Goal: Task Accomplishment & Management: Manage account settings

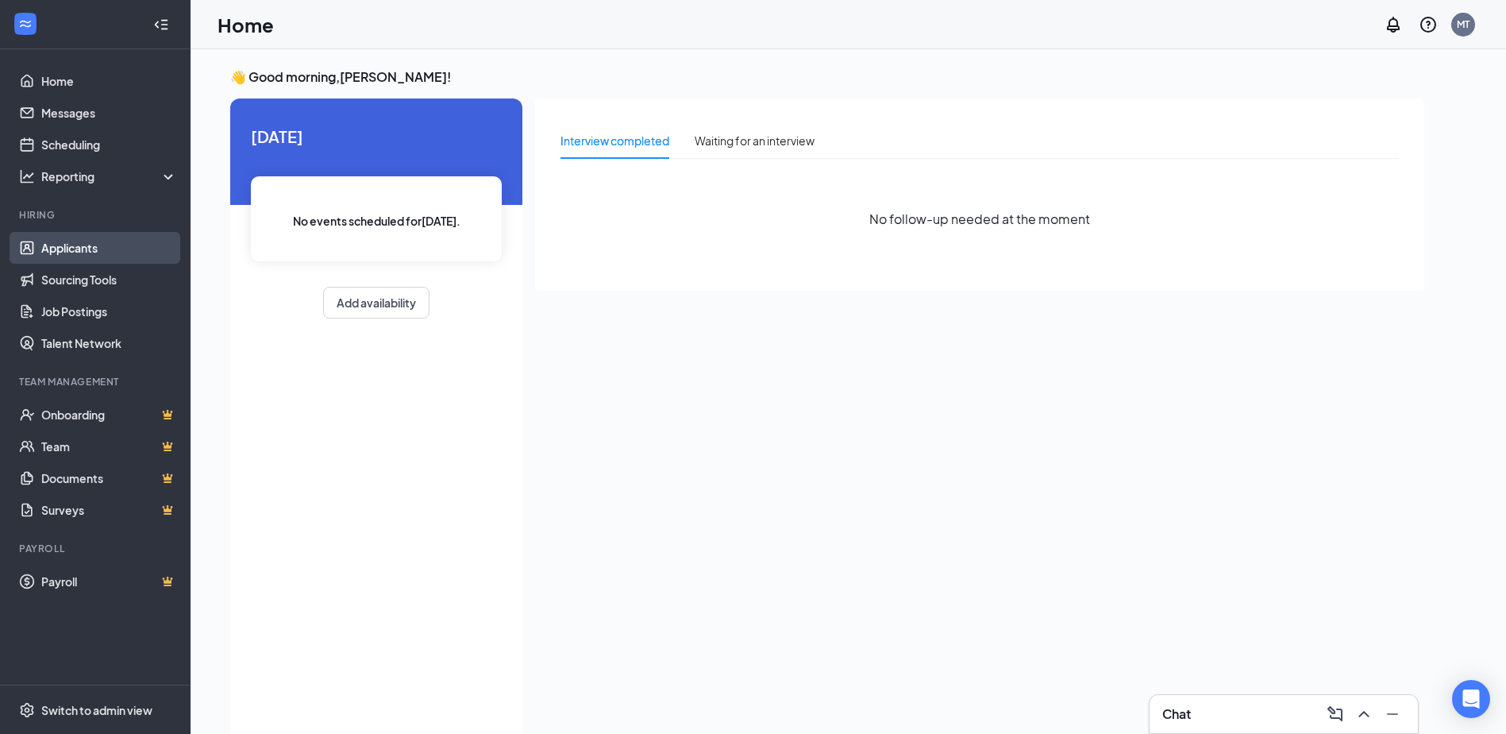
click at [77, 256] on link "Applicants" at bounding box center [109, 248] width 136 height 32
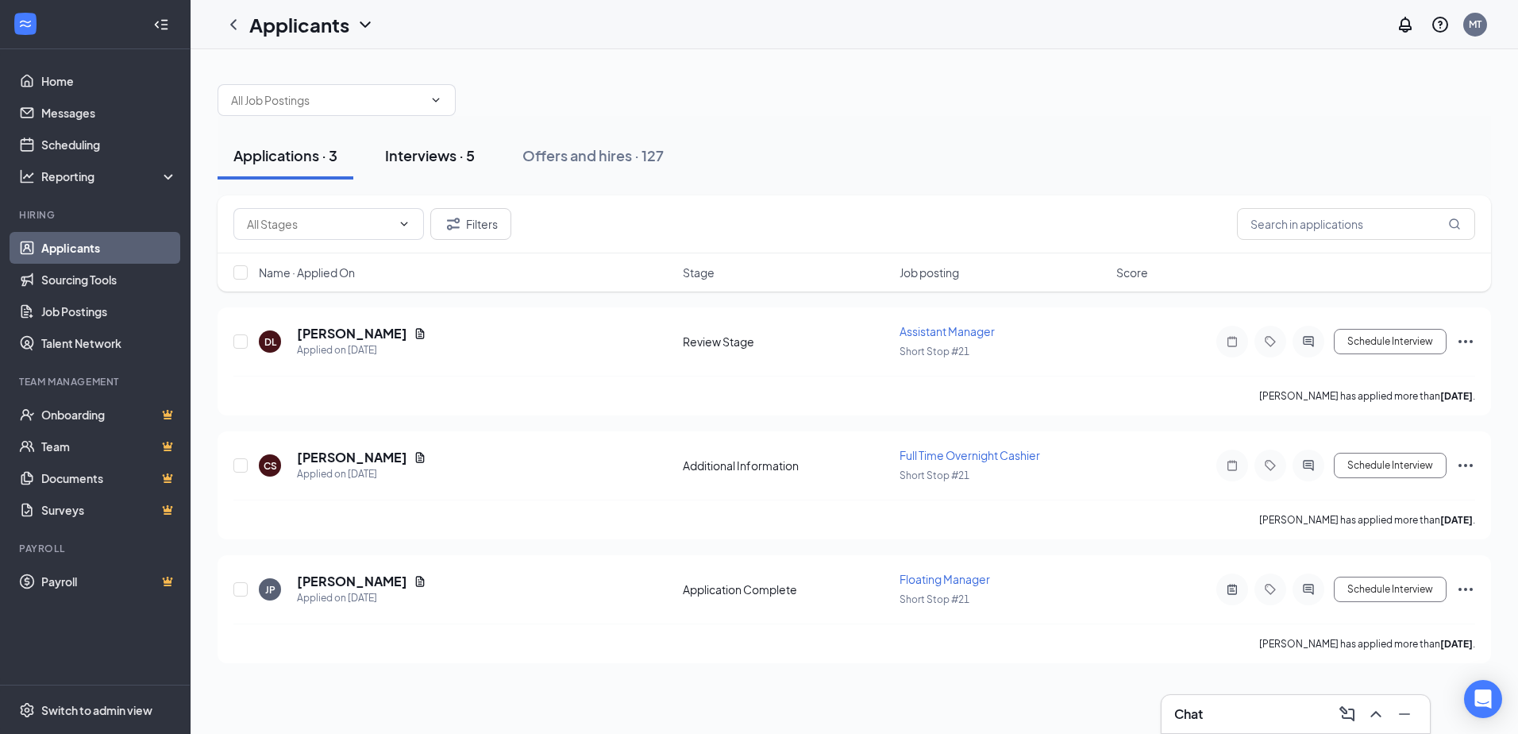
click at [441, 163] on div "Interviews · 5" at bounding box center [430, 155] width 90 height 20
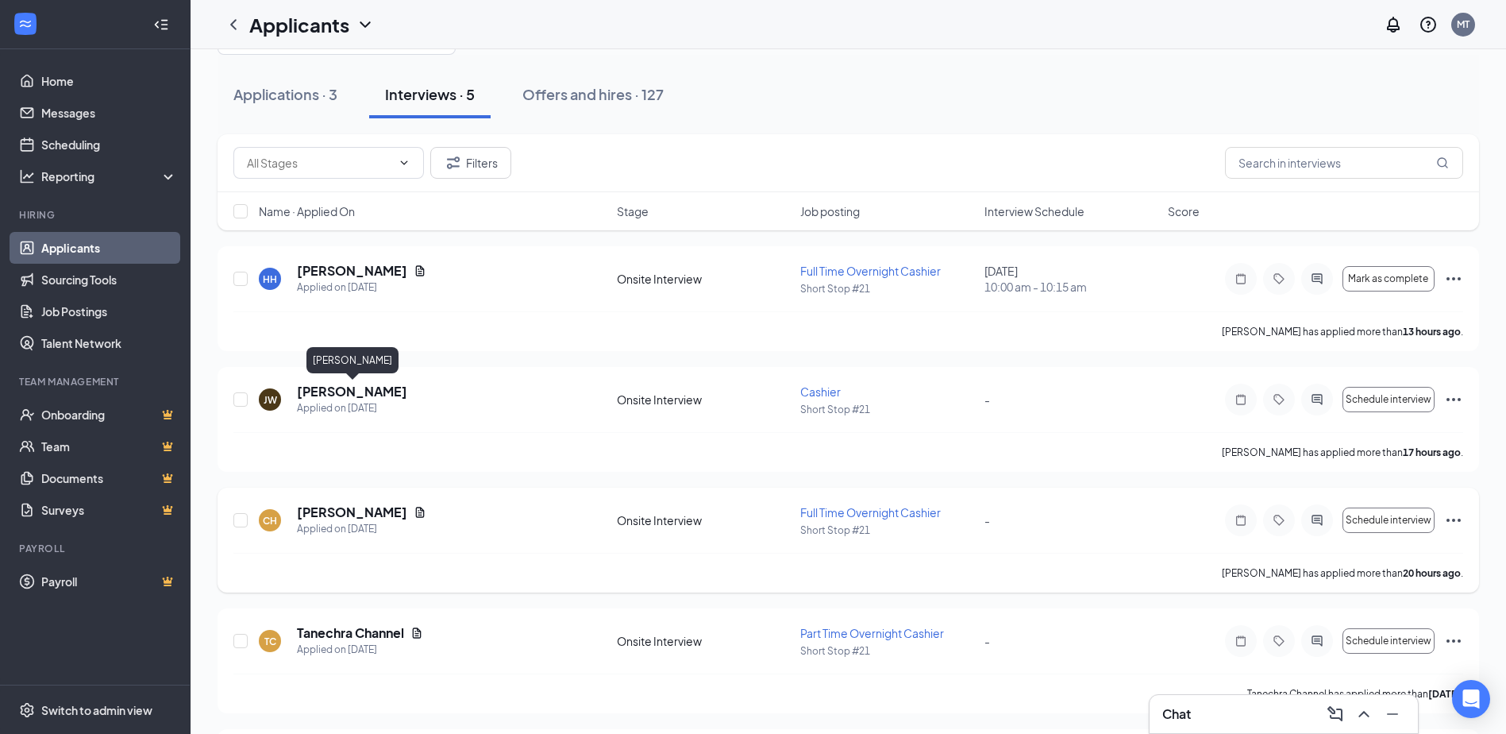
scroll to position [79, 0]
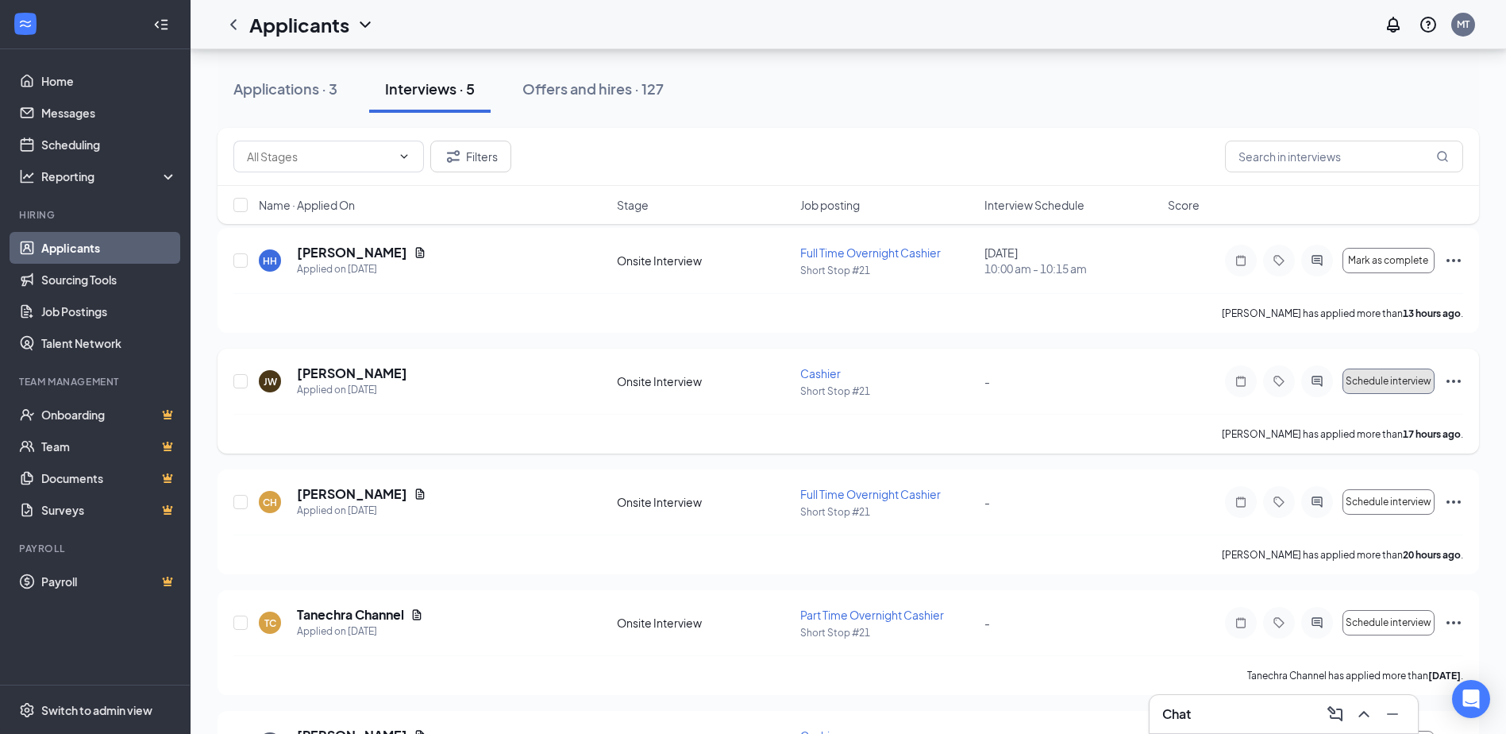
click at [1407, 383] on span "Schedule interview" at bounding box center [1389, 381] width 86 height 11
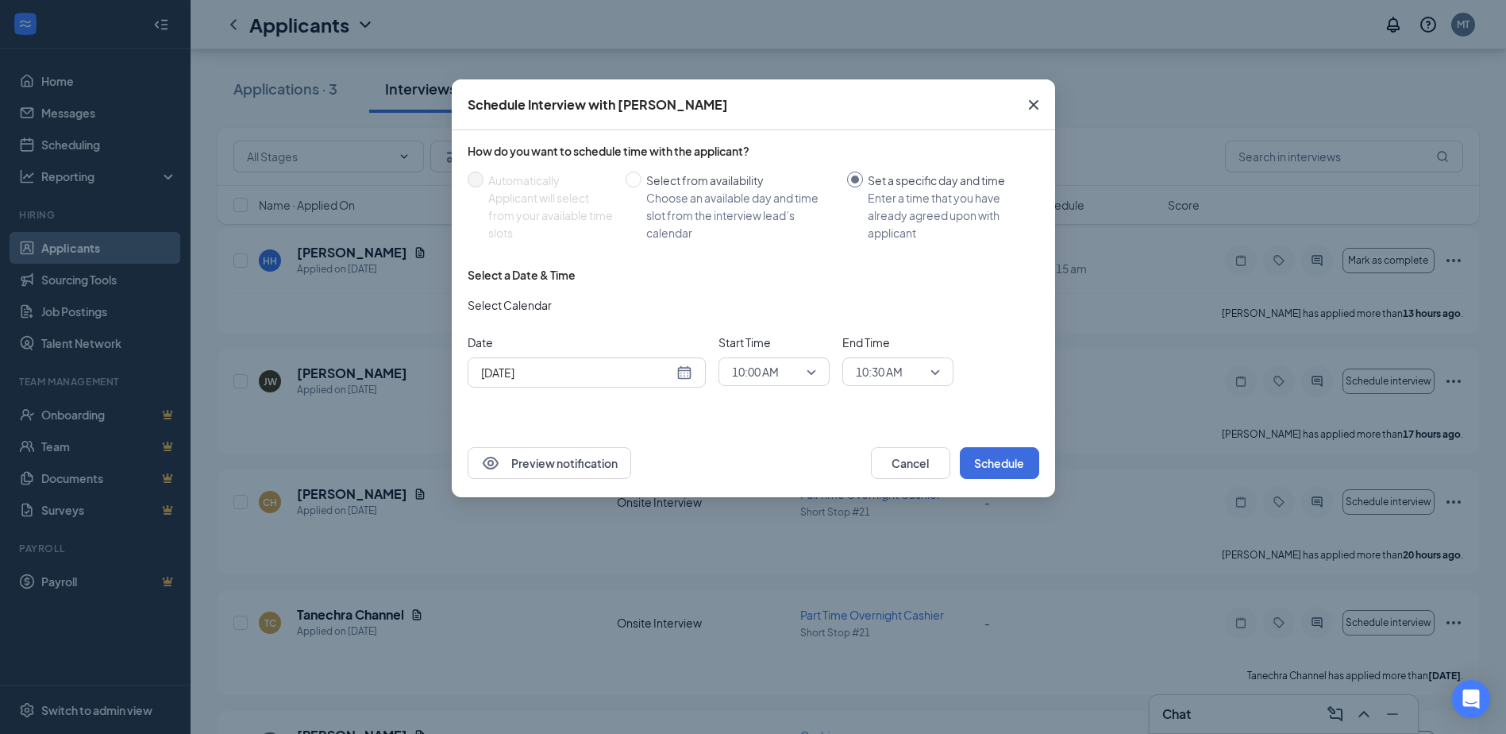
click at [683, 372] on div "[DATE]" at bounding box center [586, 372] width 211 height 17
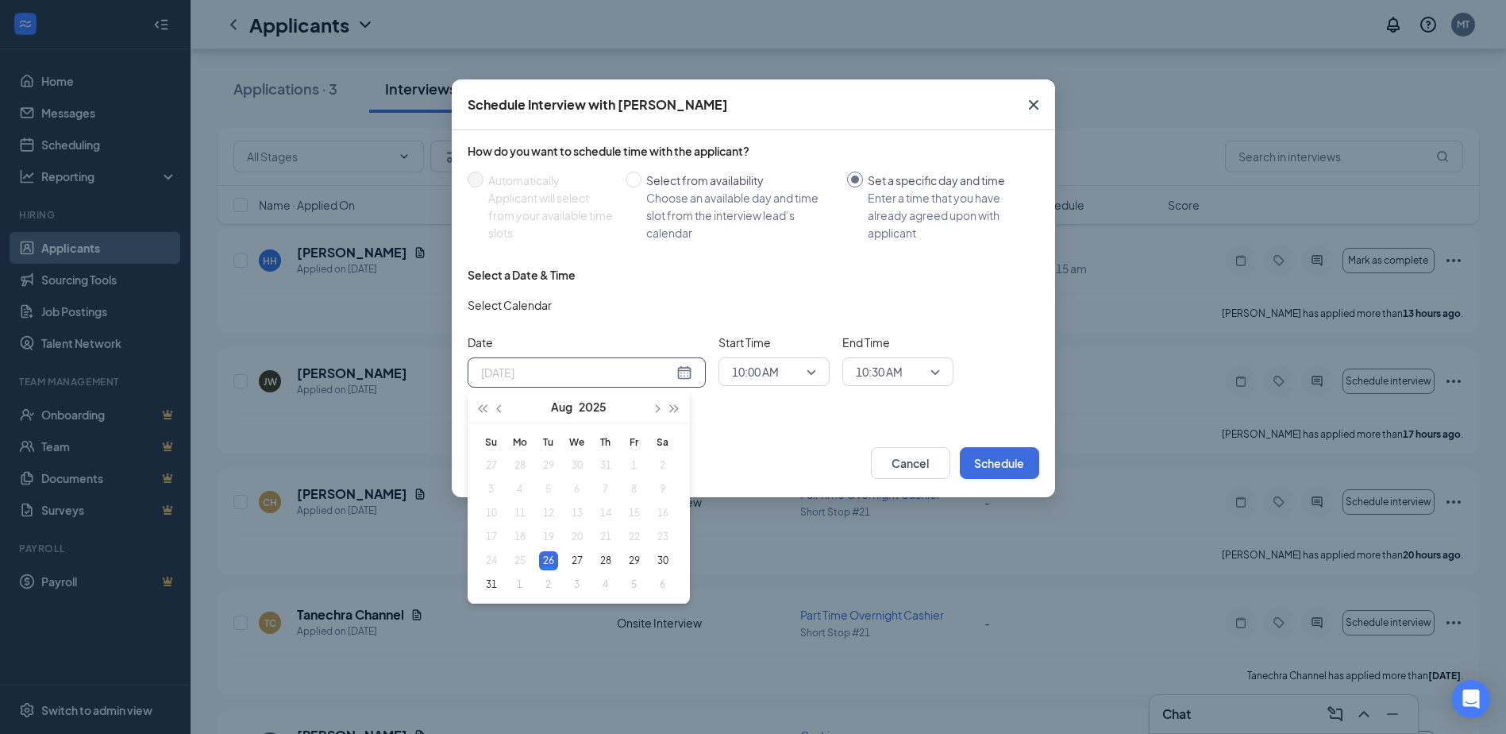
type input "[DATE]"
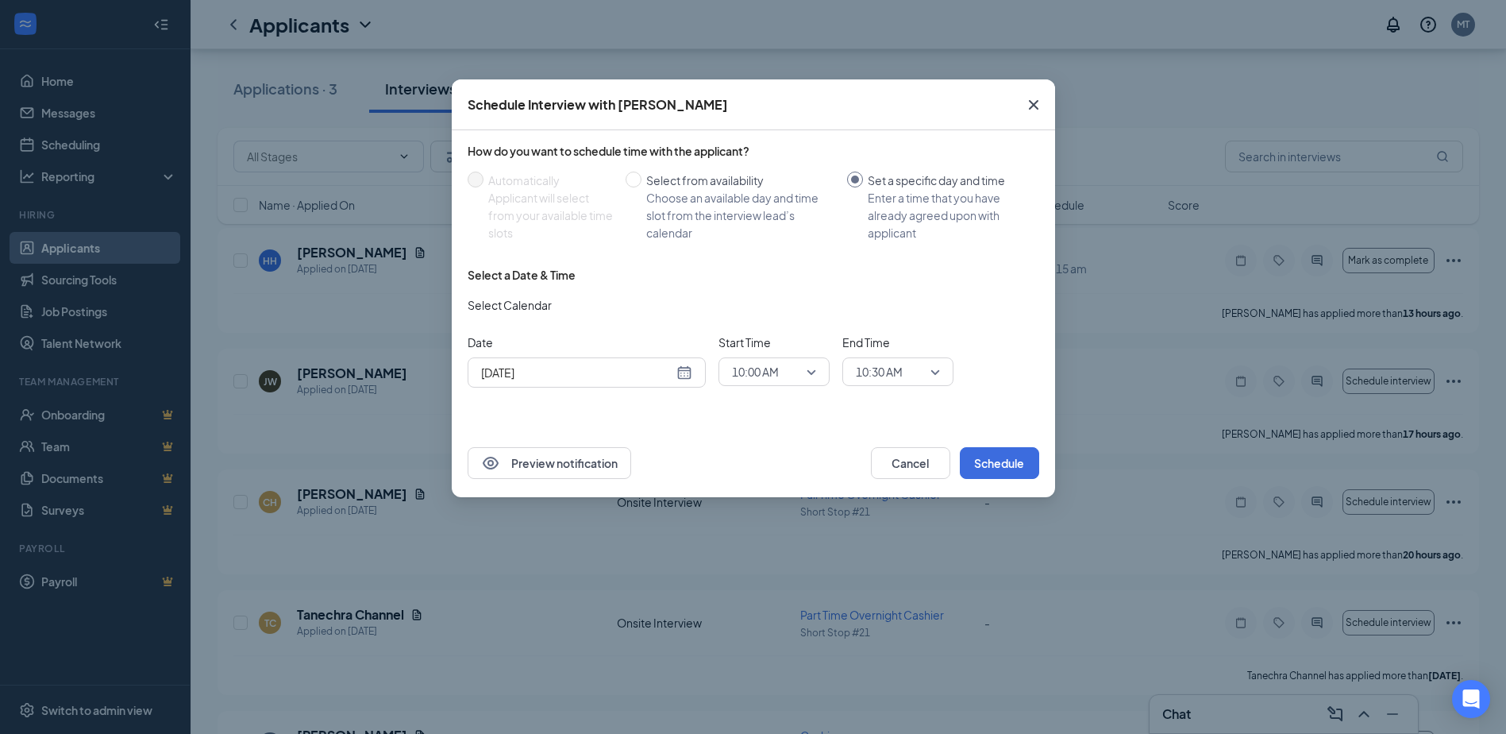
click at [799, 277] on div "Select a Date & Time" at bounding box center [754, 275] width 572 height 16
drag, startPoint x: 989, startPoint y: 461, endPoint x: 992, endPoint y: 453, distance: 9.1
click at [989, 460] on button "Schedule" at bounding box center [999, 463] width 79 height 32
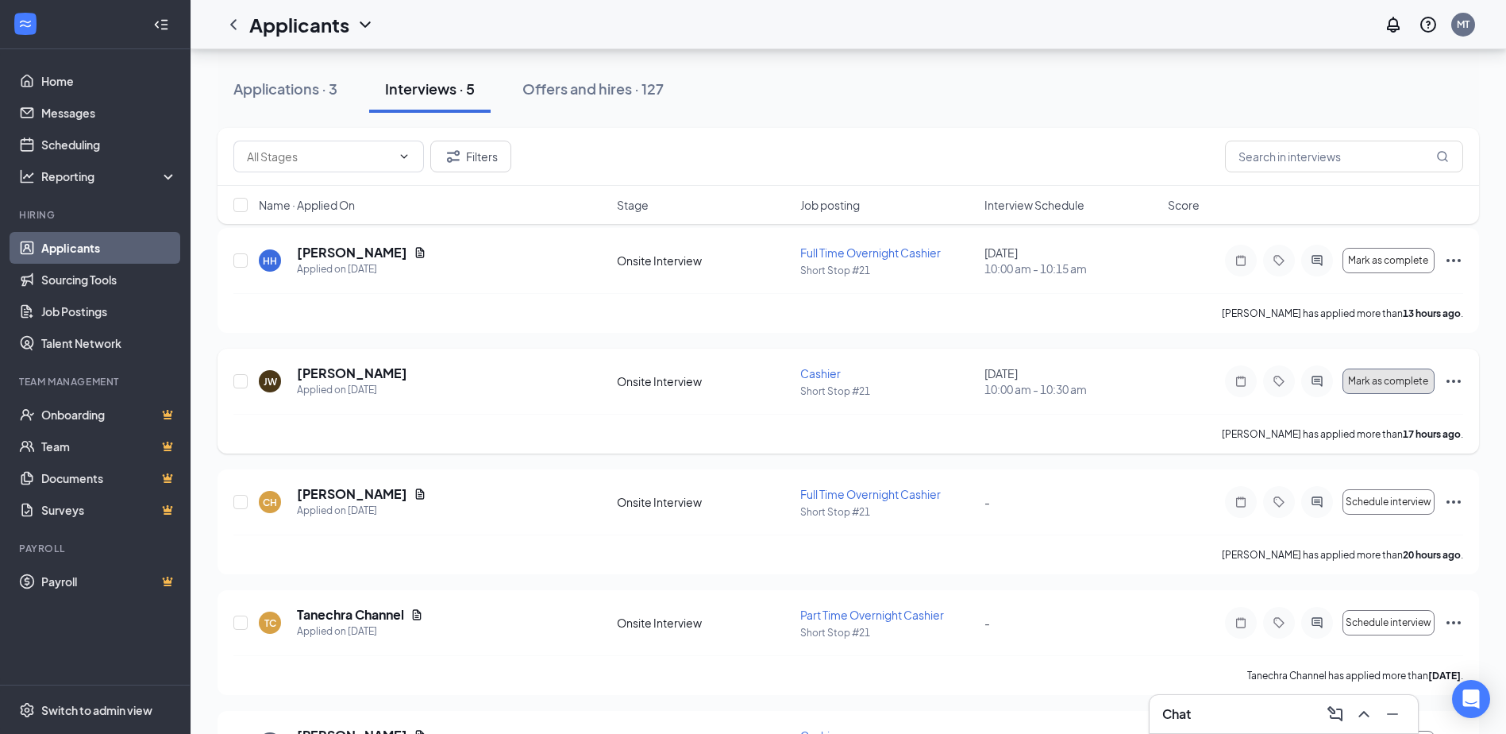
click at [1401, 384] on span "Mark as complete" at bounding box center [1388, 381] width 80 height 11
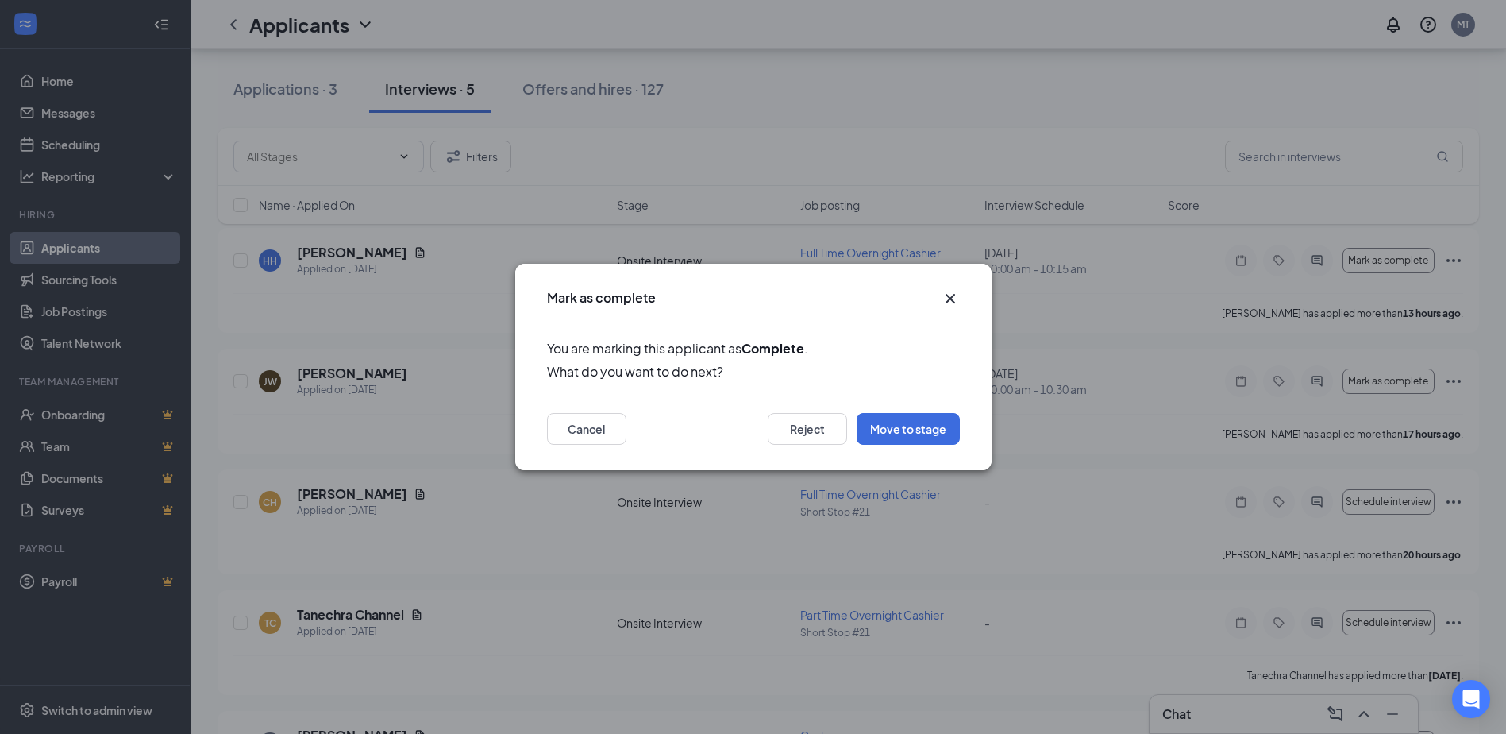
click at [947, 298] on icon "Cross" at bounding box center [950, 298] width 19 height 19
